Goal: Information Seeking & Learning: Learn about a topic

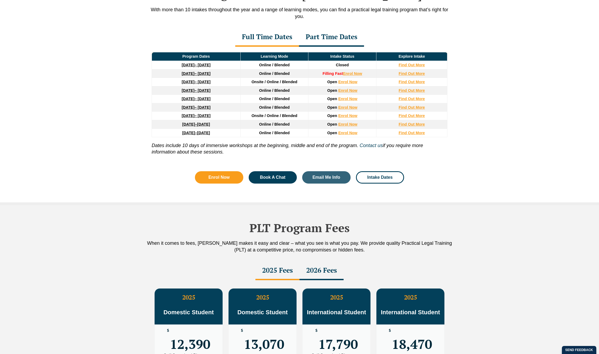
click at [319, 41] on div "Part Time Dates" at bounding box center [331, 37] width 65 height 19
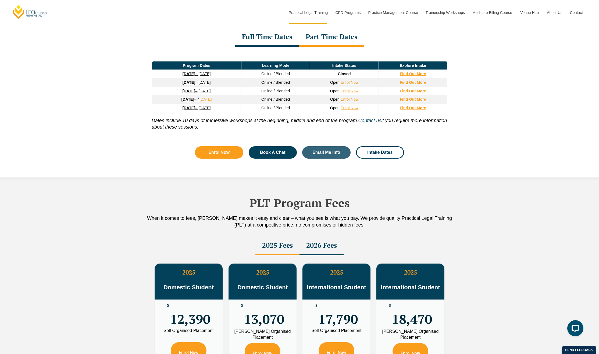
scroll to position [841, 0]
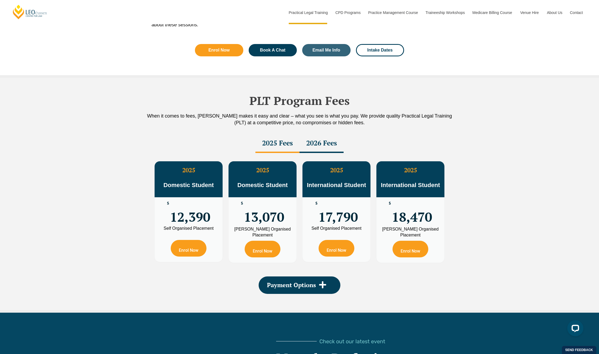
click at [307, 143] on div "2026 Fees" at bounding box center [321, 143] width 44 height 19
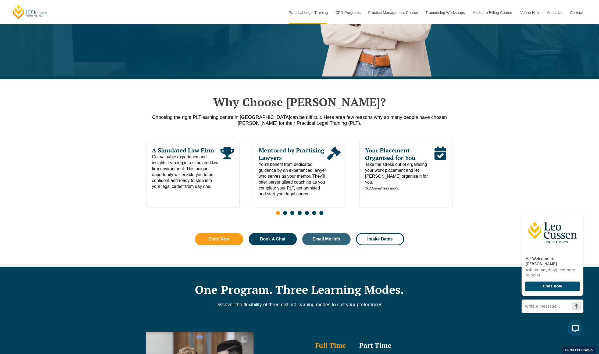
scroll to position [0, 0]
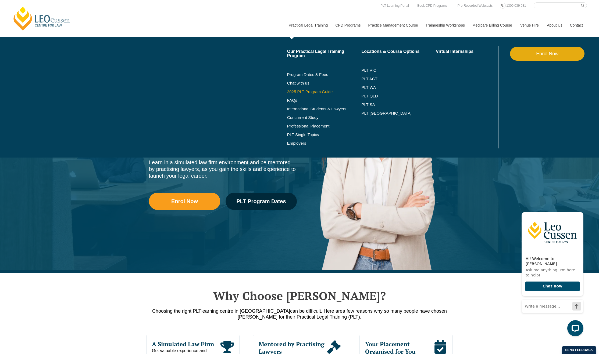
click at [298, 93] on link "2025 PLT Program Guide" at bounding box center [317, 92] width 61 height 4
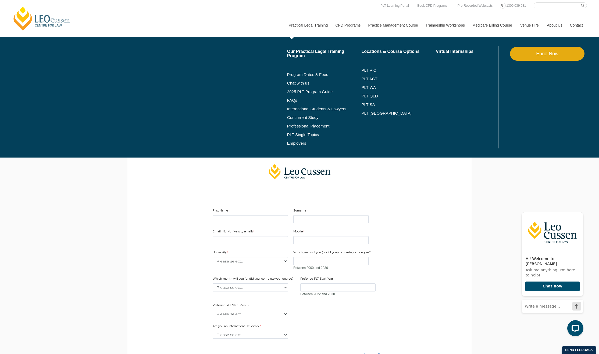
scroll to position [1, 0]
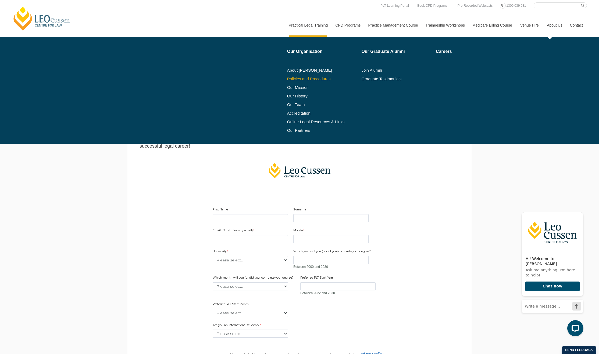
click at [306, 78] on link "Policies and Procedures" at bounding box center [322, 79] width 71 height 4
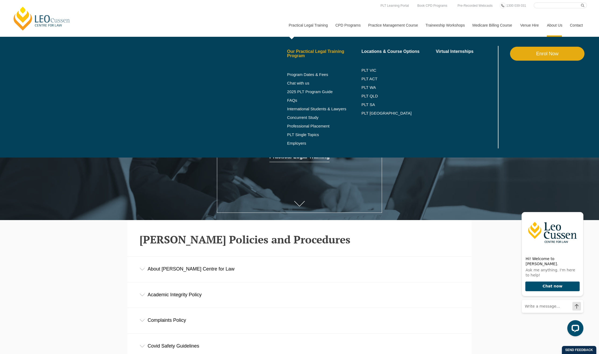
click at [297, 51] on link "Our Practical Legal Training Program" at bounding box center [324, 53] width 74 height 9
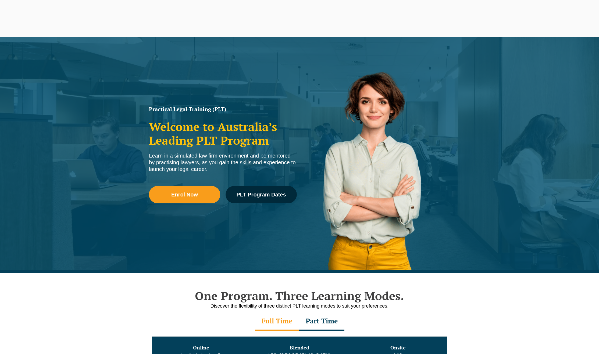
click at [318, 313] on div "Part Time" at bounding box center [321, 322] width 45 height 19
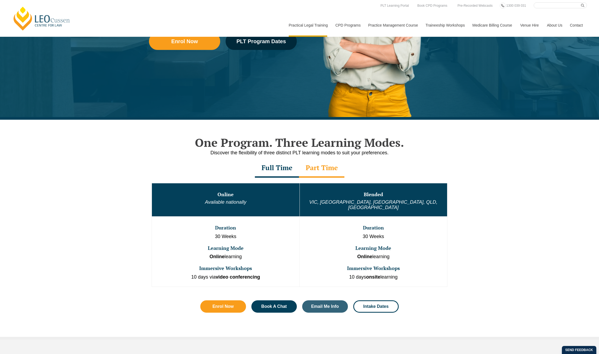
scroll to position [153, 0]
click at [276, 165] on div "Full Time" at bounding box center [277, 168] width 44 height 19
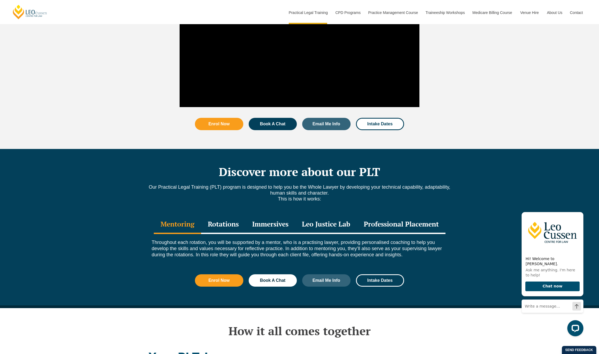
scroll to position [622, 0]
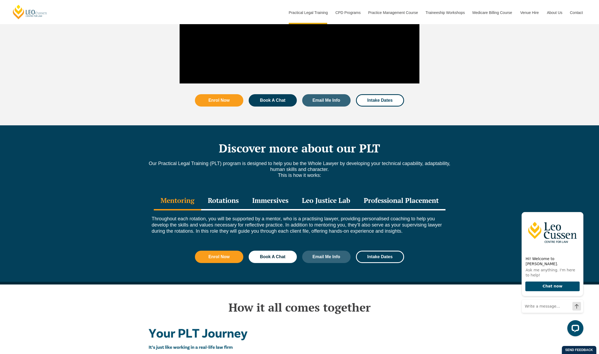
click at [421, 192] on div "Professional Placement" at bounding box center [401, 201] width 88 height 19
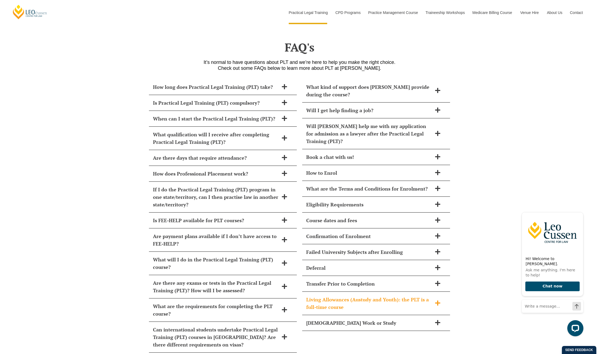
scroll to position [2197, 0]
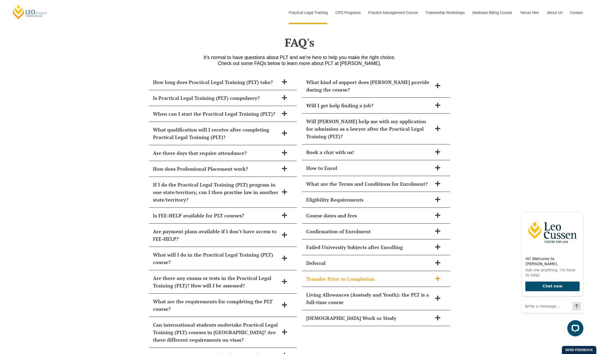
click at [332, 275] on h2 "Transfer Prior to Completion" at bounding box center [369, 279] width 126 height 8
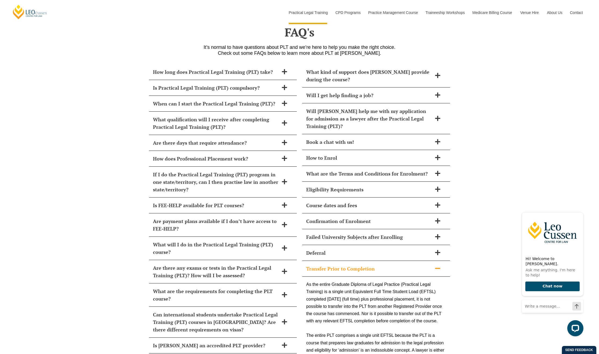
scroll to position [2219, 0]
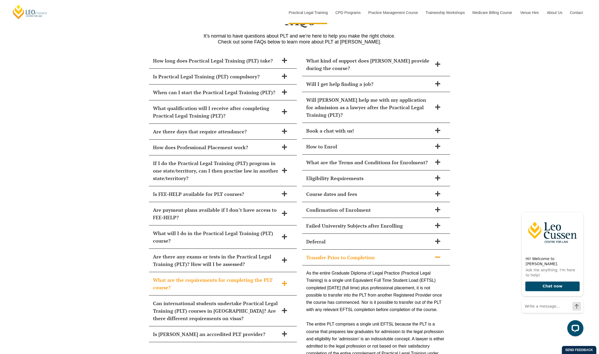
click at [212, 277] on h2 "What are the requirements for completing the PLT course?" at bounding box center [216, 284] width 126 height 15
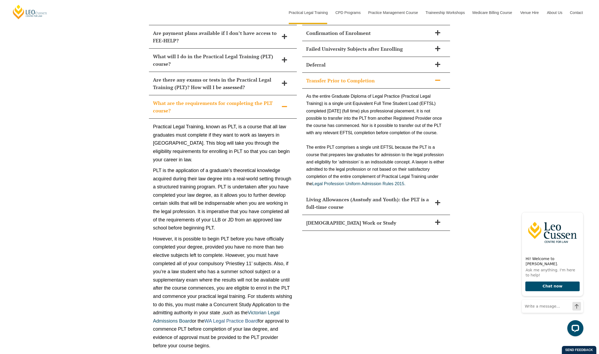
scroll to position [2327, 0]
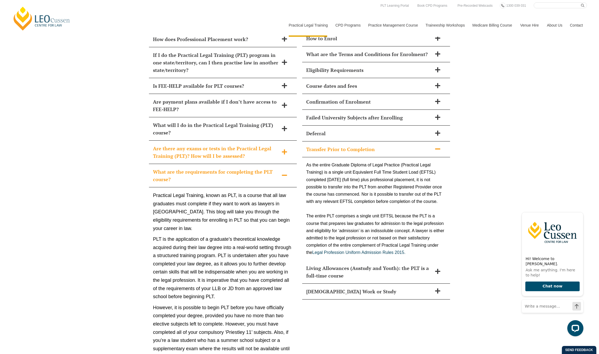
click at [257, 145] on h2 "Are there any exams or tests in the Practical Legal Training (PLT)? How will I …" at bounding box center [216, 152] width 126 height 15
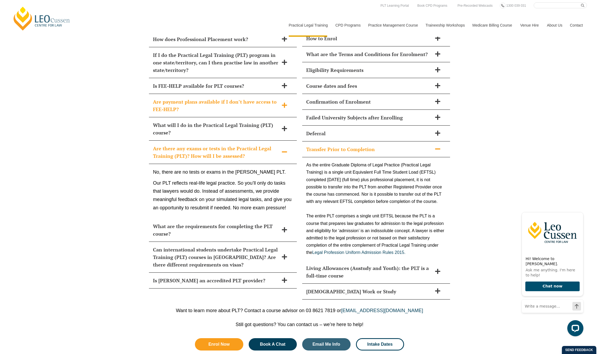
scroll to position [2319, 0]
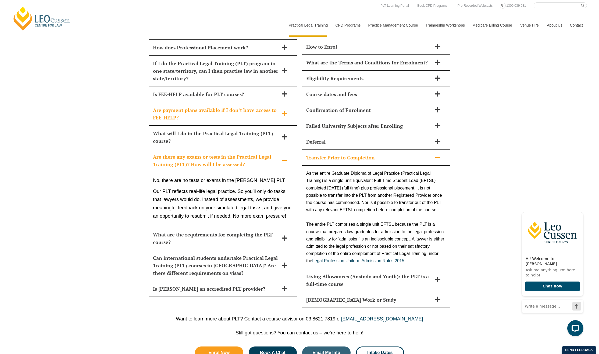
click at [227, 107] on h2 "Are payment plans available if I don’t have access to FEE-HELP?" at bounding box center [216, 113] width 126 height 15
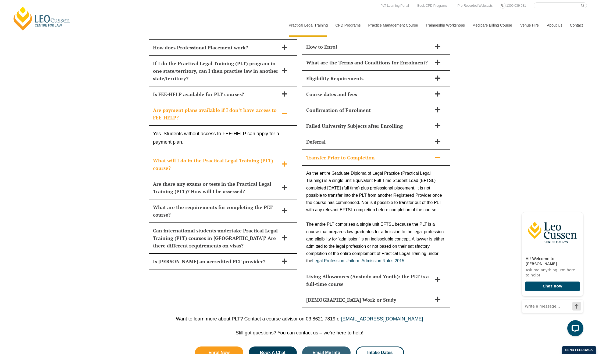
click at [233, 157] on h2 "What will I do in the Practical Legal Training (PLT) course?" at bounding box center [216, 164] width 126 height 15
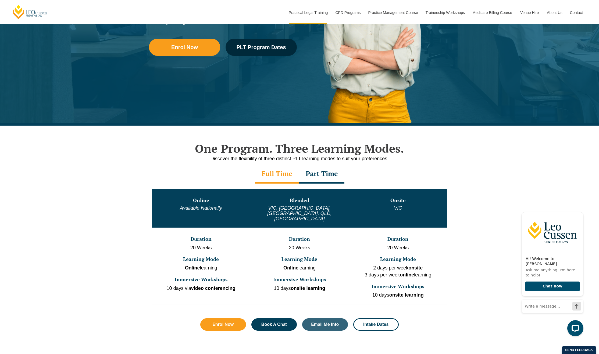
scroll to position [0, 0]
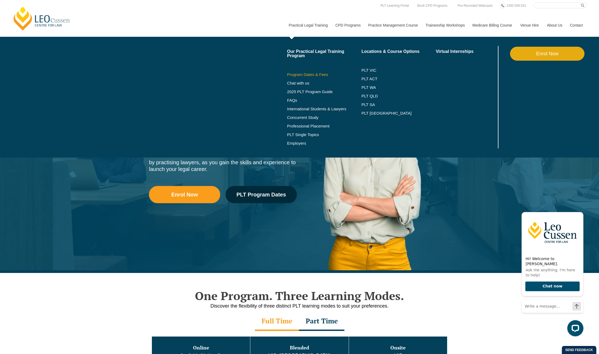
click at [294, 75] on link "Program Dates & Fees" at bounding box center [324, 75] width 74 height 4
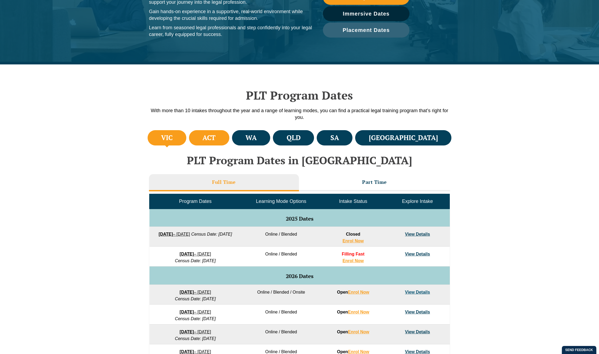
click at [216, 139] on h4 "ACT" at bounding box center [208, 138] width 13 height 9
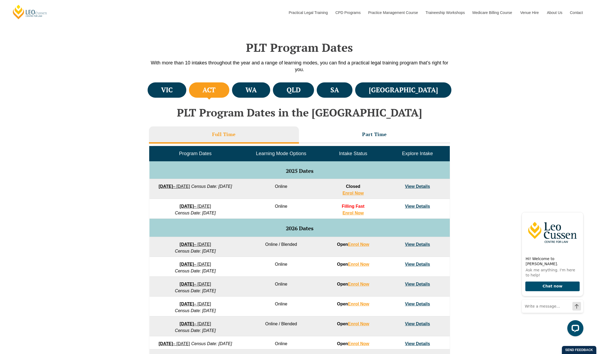
scroll to position [146, 0]
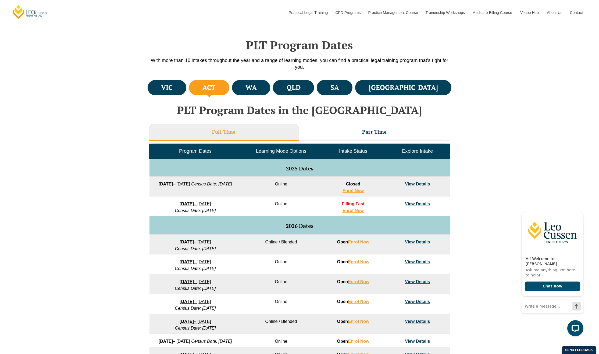
click at [421, 240] on link "View Details" at bounding box center [417, 242] width 25 height 5
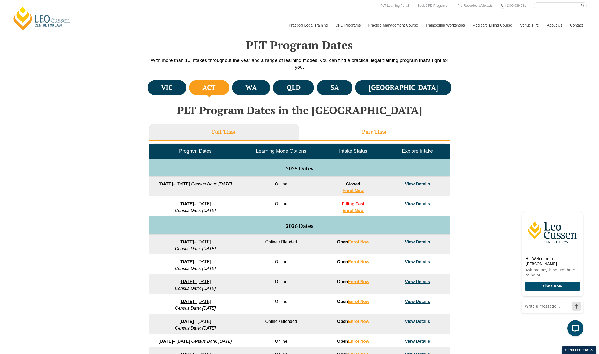
click at [392, 125] on li "Part Time" at bounding box center [374, 132] width 151 height 17
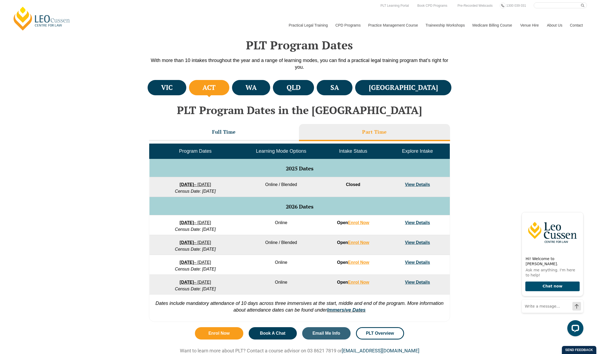
click at [424, 244] on link "View Details" at bounding box center [417, 242] width 25 height 5
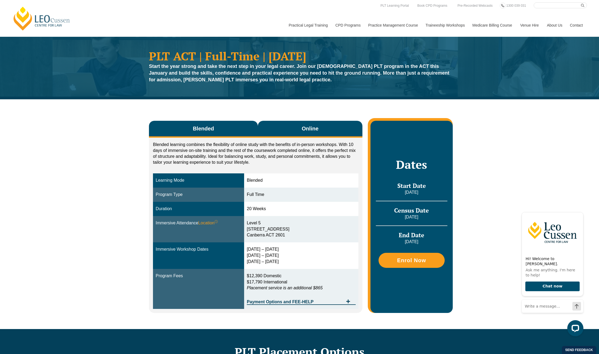
click at [298, 130] on button "Online" at bounding box center [310, 129] width 105 height 17
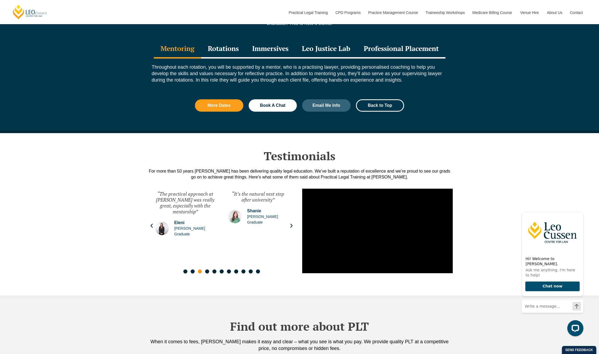
scroll to position [679, 0]
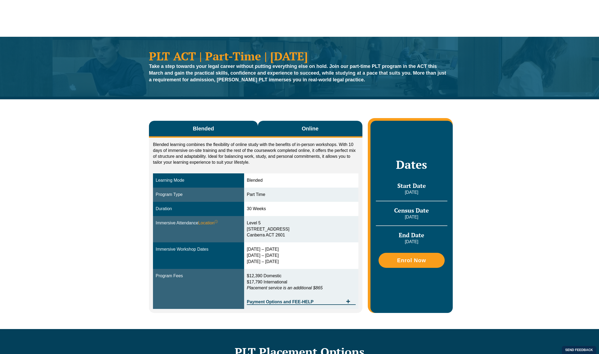
click at [302, 129] on span "Online" at bounding box center [309, 129] width 17 height 8
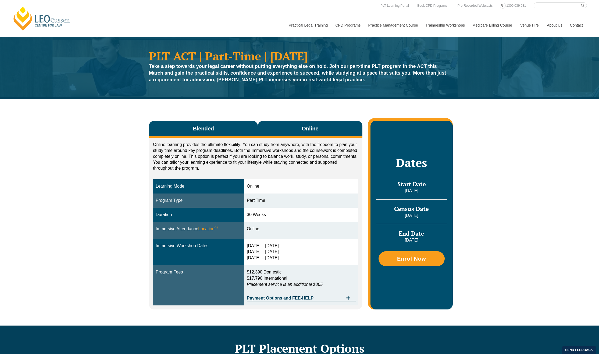
click at [210, 128] on span "Blended" at bounding box center [203, 129] width 21 height 8
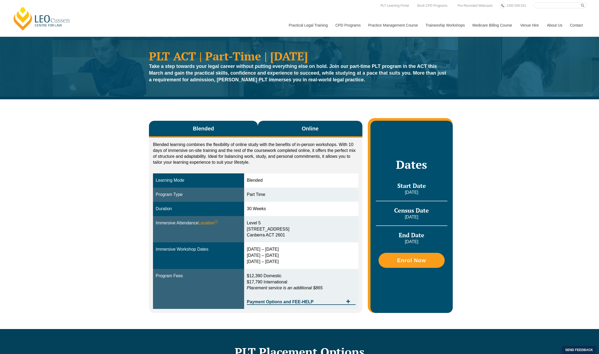
click at [296, 127] on button "Online" at bounding box center [310, 129] width 105 height 17
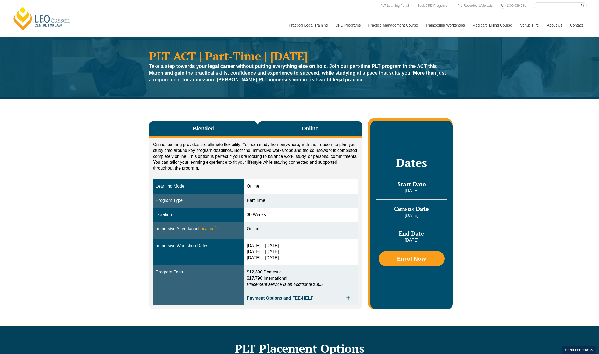
click at [206, 129] on span "Blended" at bounding box center [203, 129] width 21 height 8
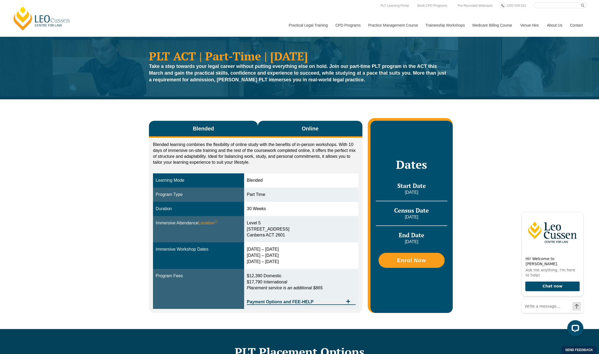
click at [297, 130] on button "Online" at bounding box center [310, 129] width 105 height 17
